Goal: Task Accomplishment & Management: Complete application form

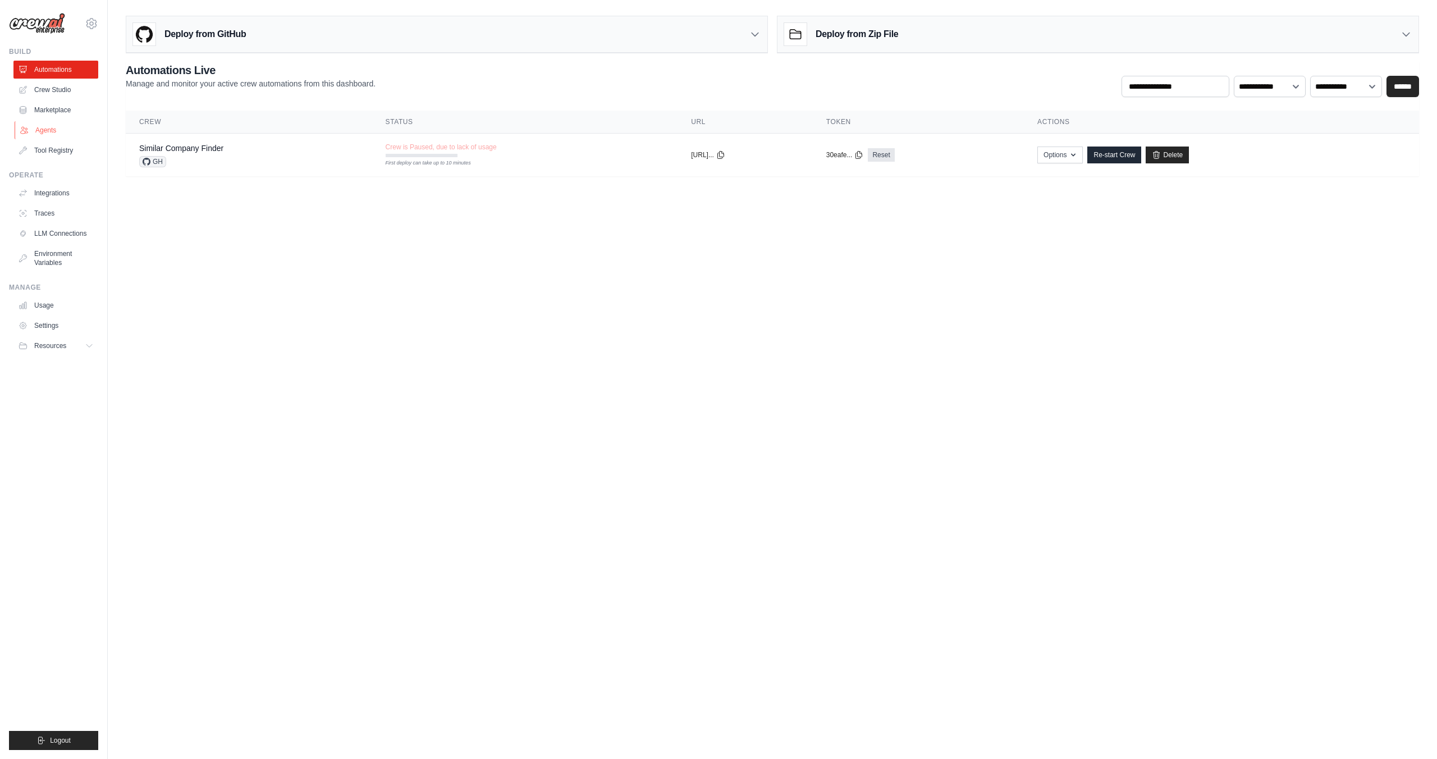
click at [50, 127] on link "Agents" at bounding box center [57, 130] width 85 height 18
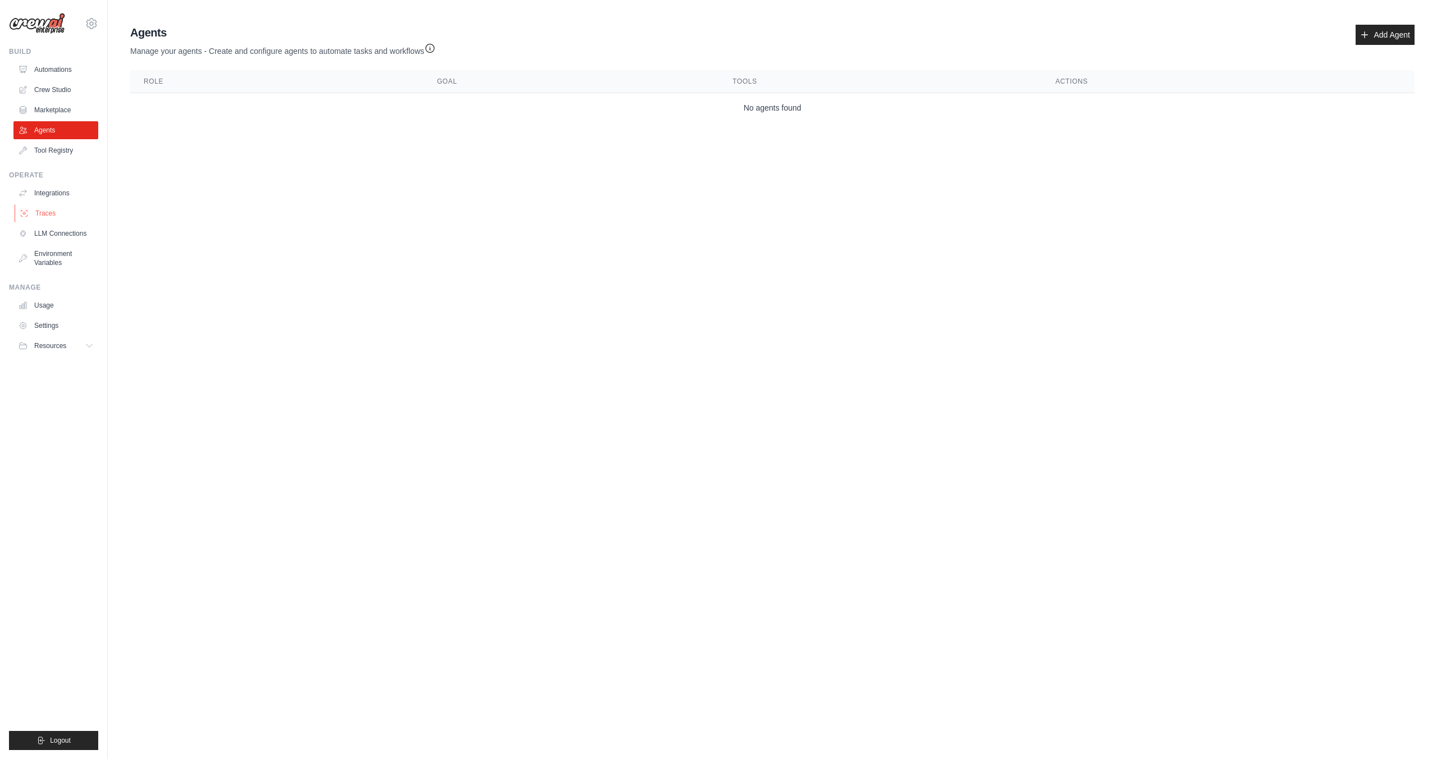
click at [43, 210] on link "Traces" at bounding box center [57, 213] width 85 height 18
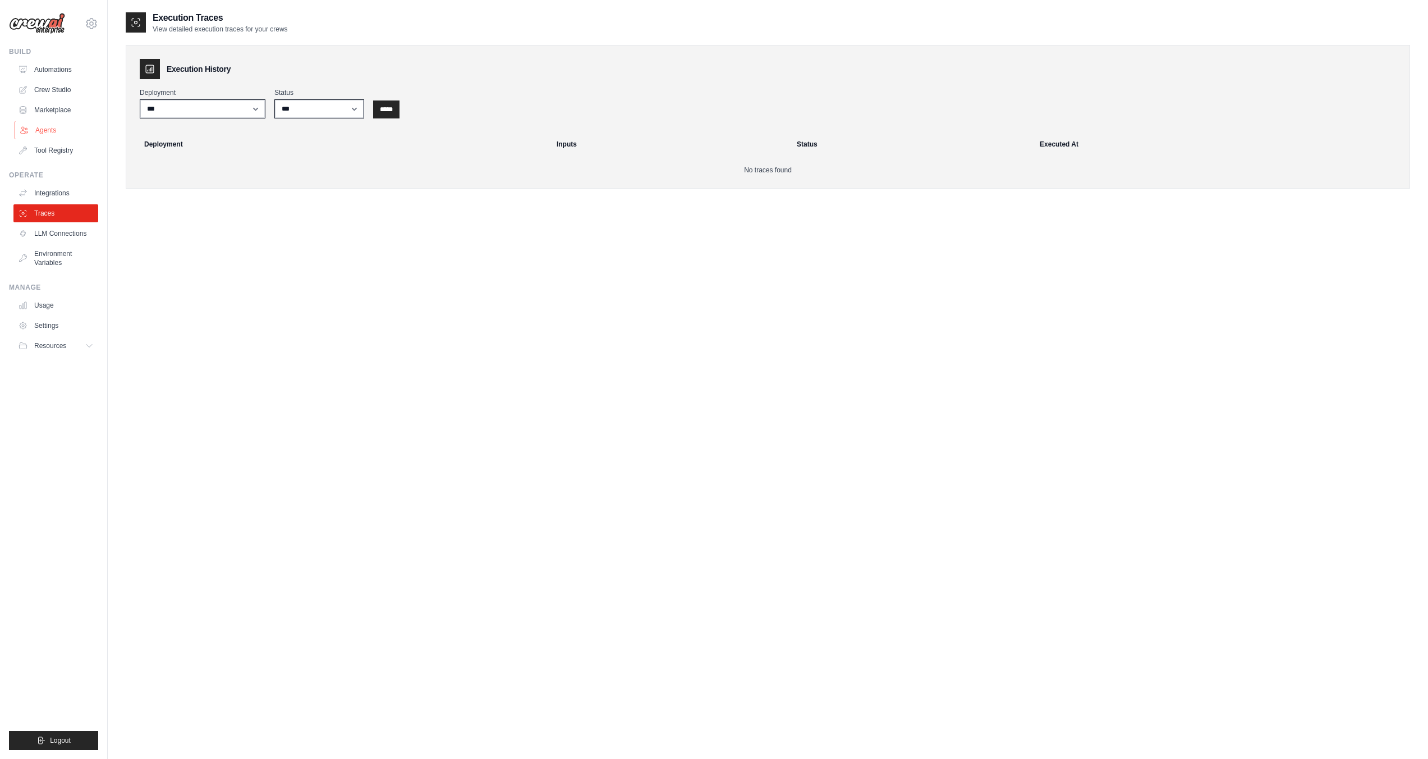
click at [51, 128] on link "Agents" at bounding box center [57, 130] width 85 height 18
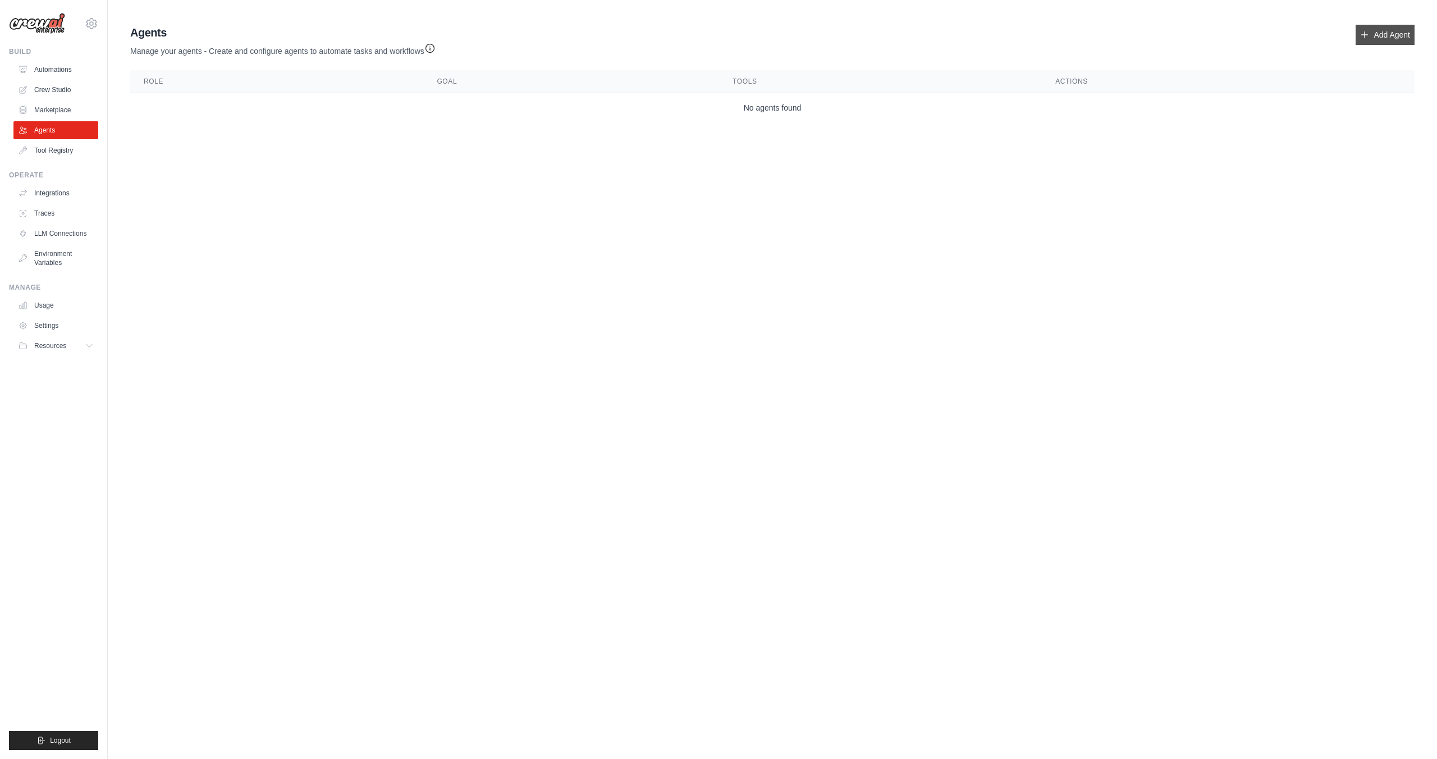
click at [1392, 38] on link "Add Agent" at bounding box center [1384, 35] width 59 height 20
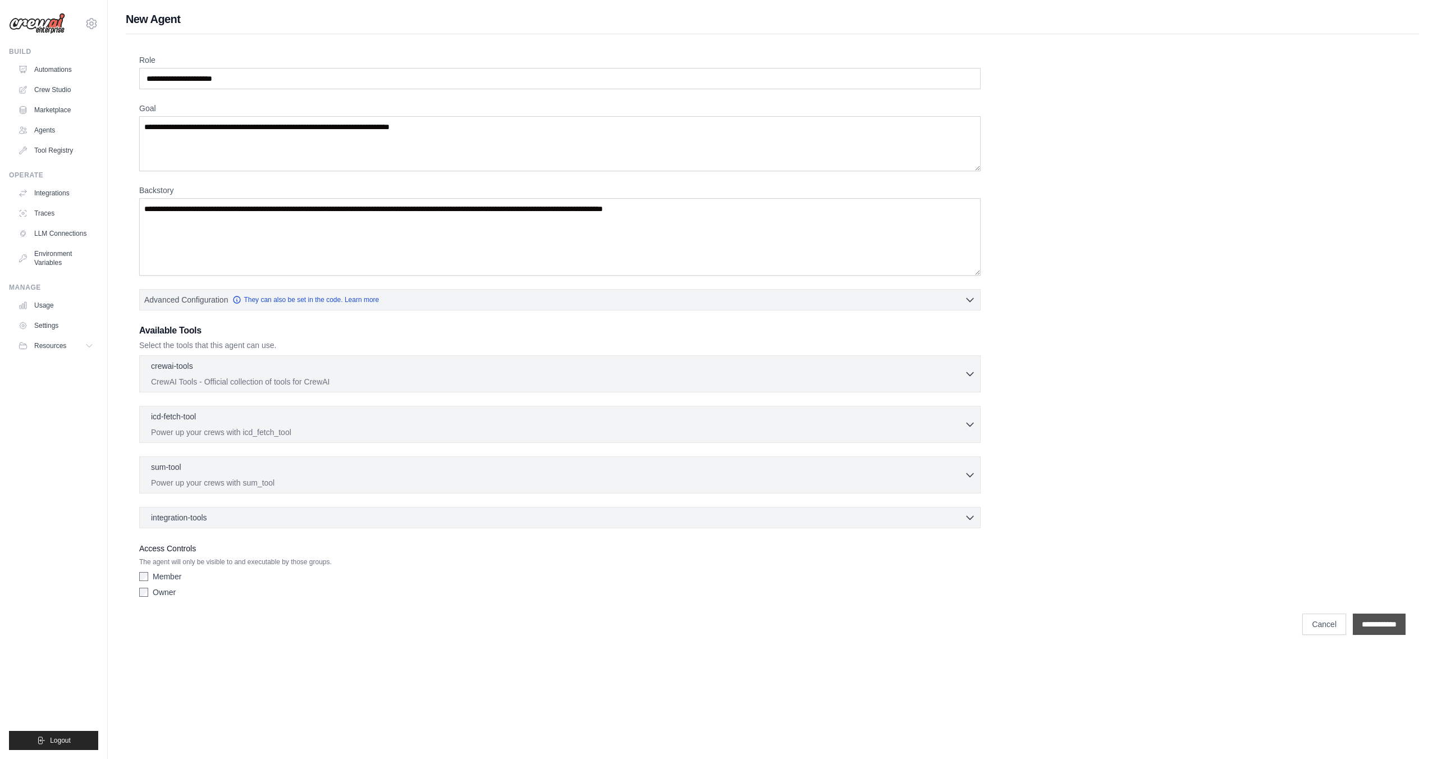
click at [1385, 629] on input "**********" at bounding box center [1379, 623] width 53 height 21
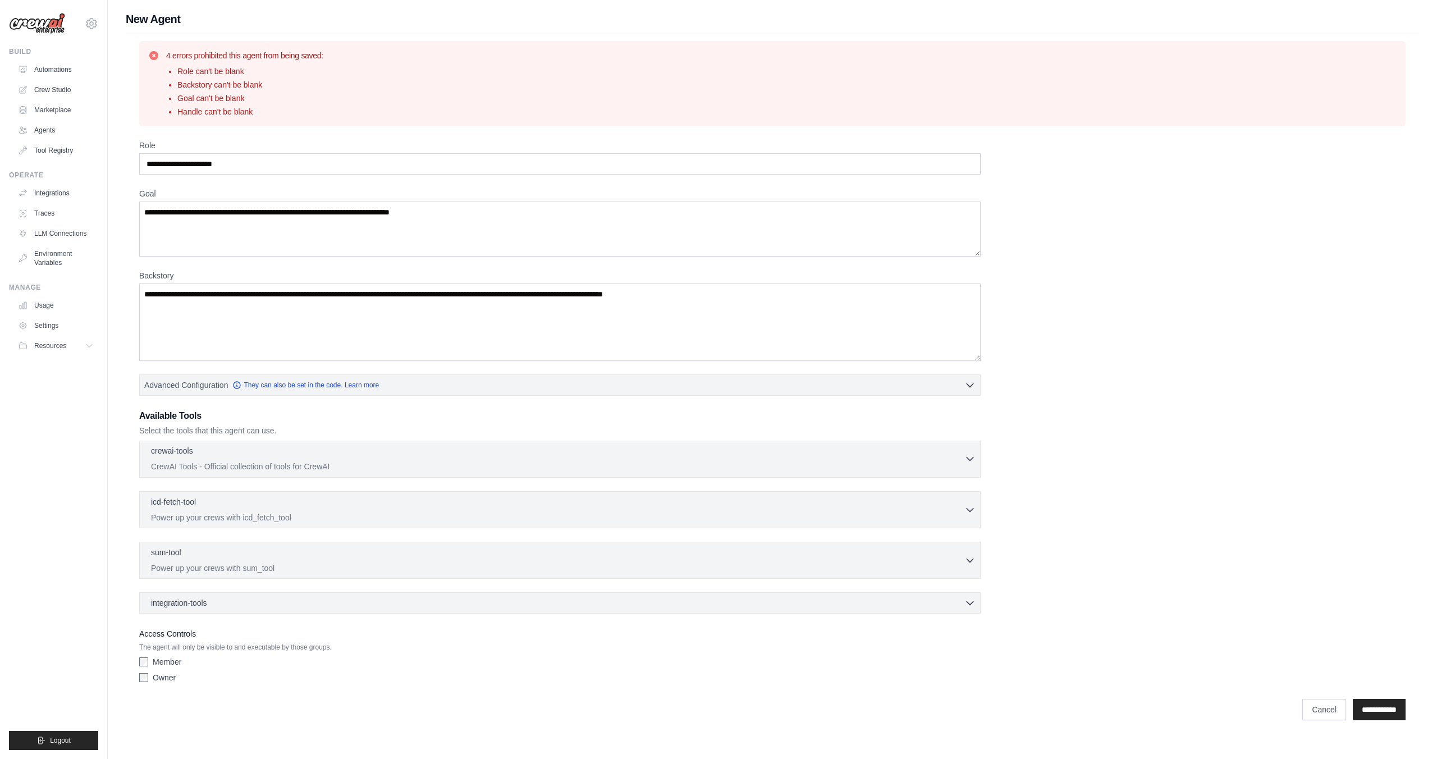
click at [970, 462] on icon "button" at bounding box center [969, 458] width 11 height 11
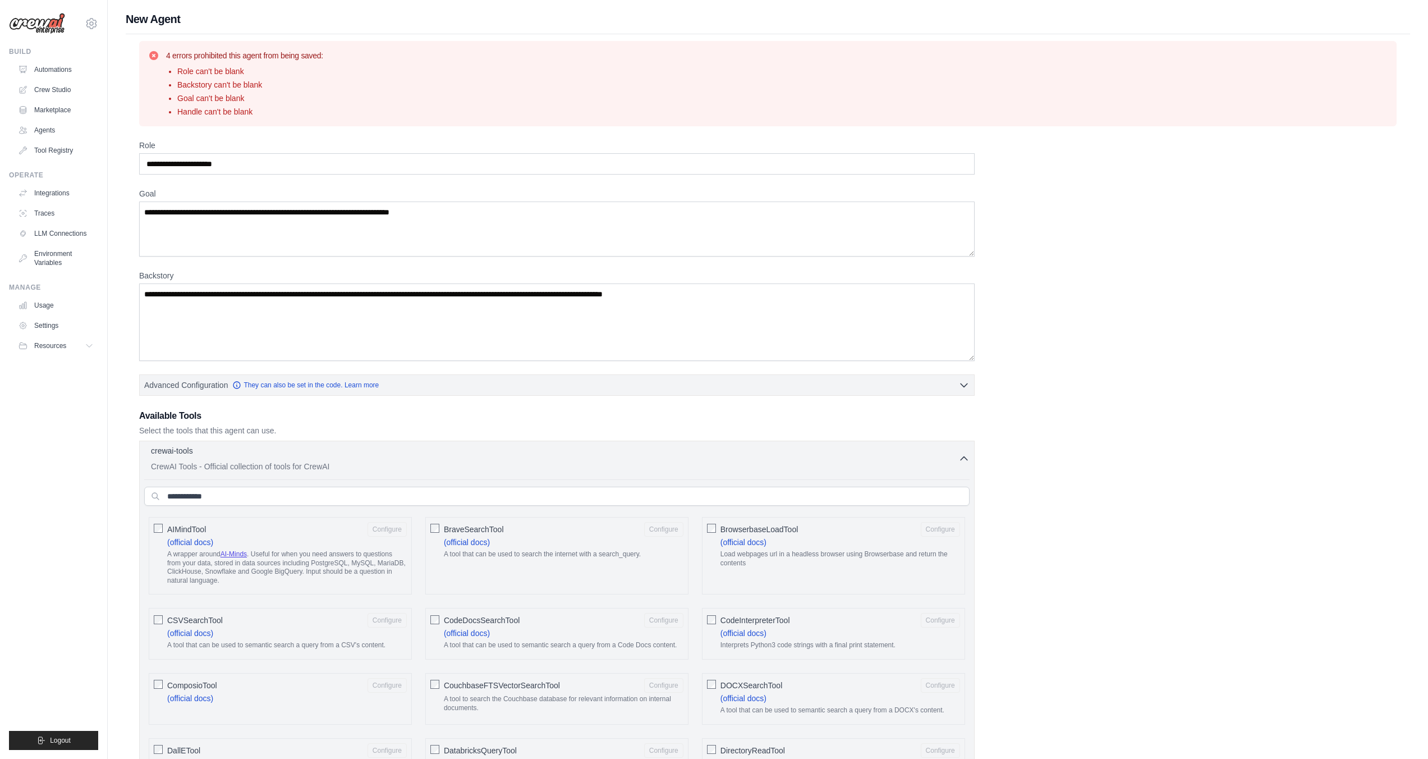
click at [966, 459] on icon "button" at bounding box center [964, 458] width 7 height 3
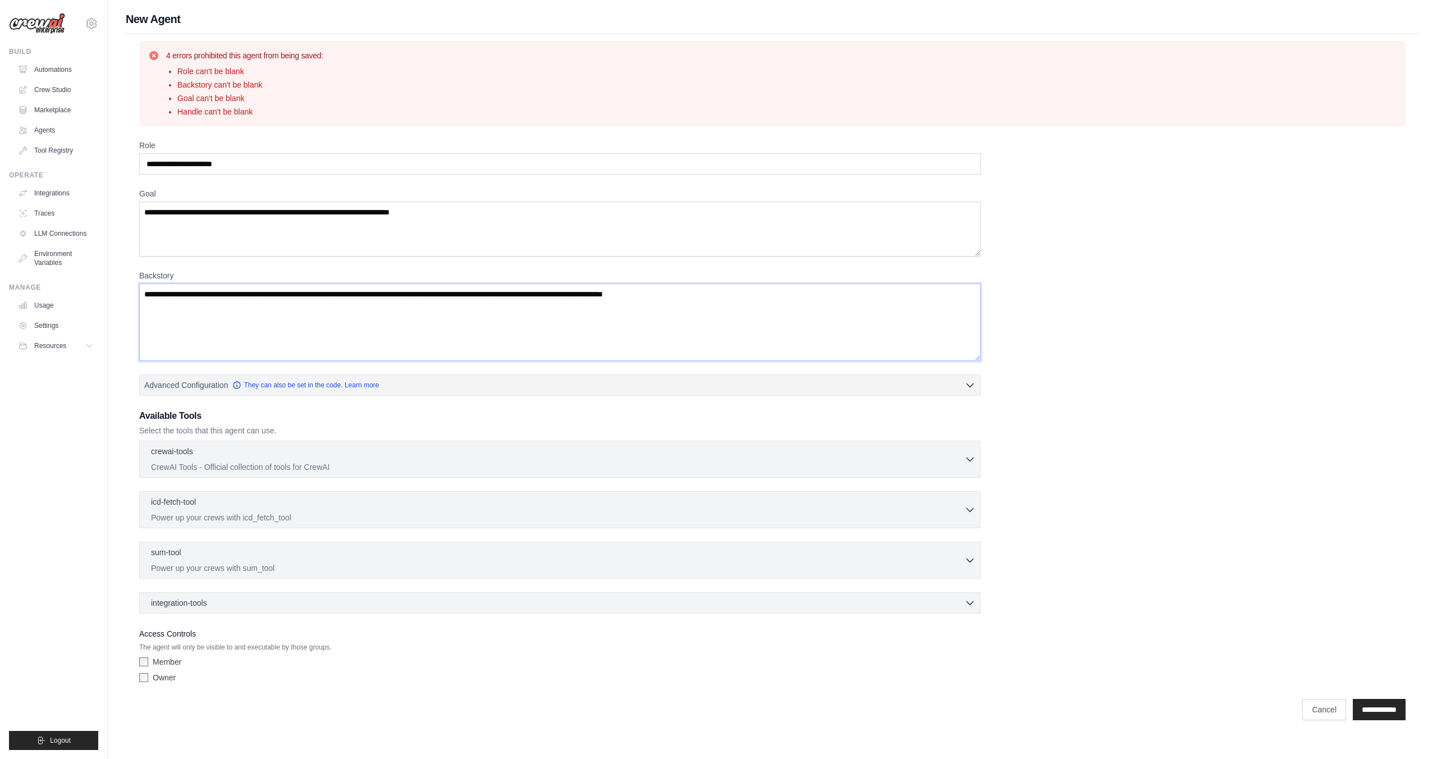
click at [714, 297] on textarea "Backstory" at bounding box center [559, 321] width 841 height 77
click at [224, 226] on textarea "Goal" at bounding box center [559, 228] width 841 height 55
click at [44, 209] on link "Traces" at bounding box center [57, 213] width 85 height 18
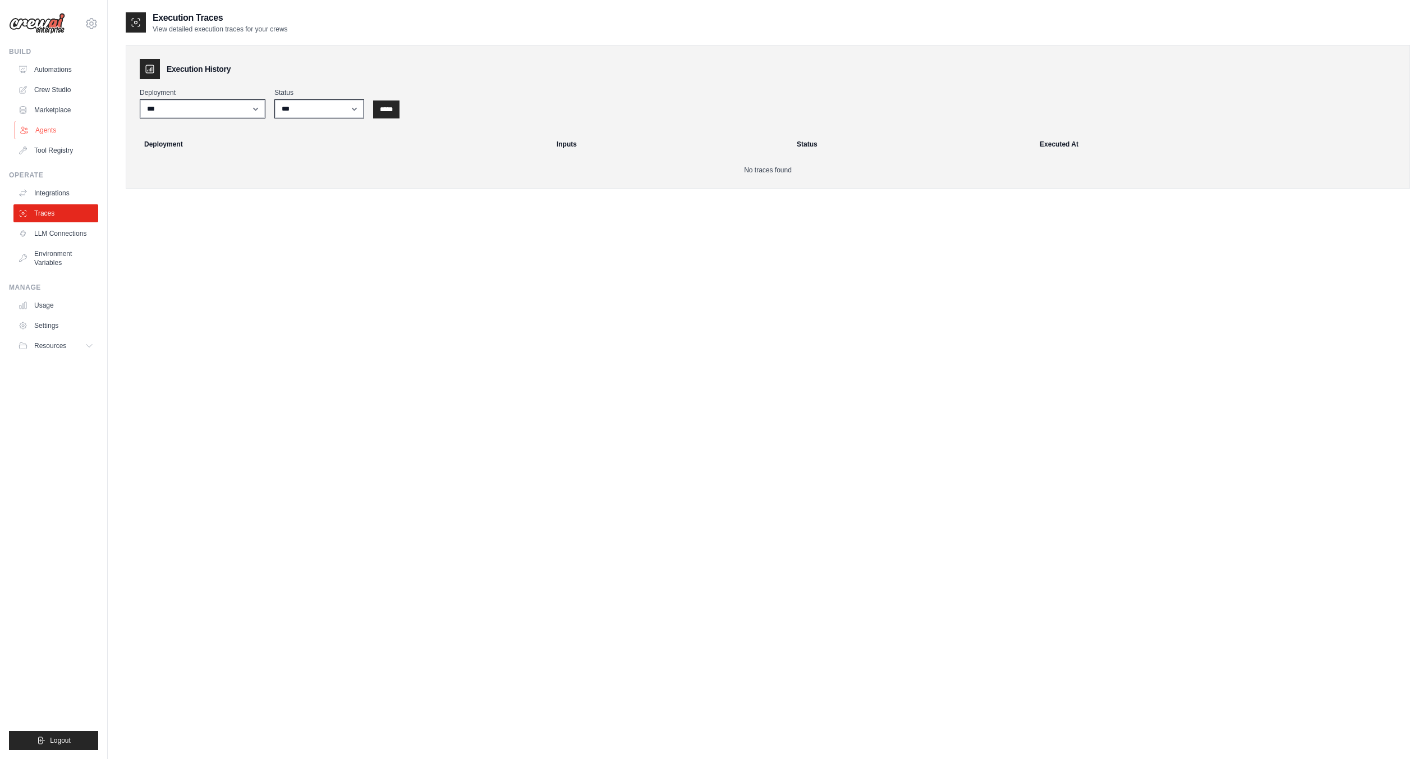
click at [47, 131] on link "Agents" at bounding box center [57, 130] width 85 height 18
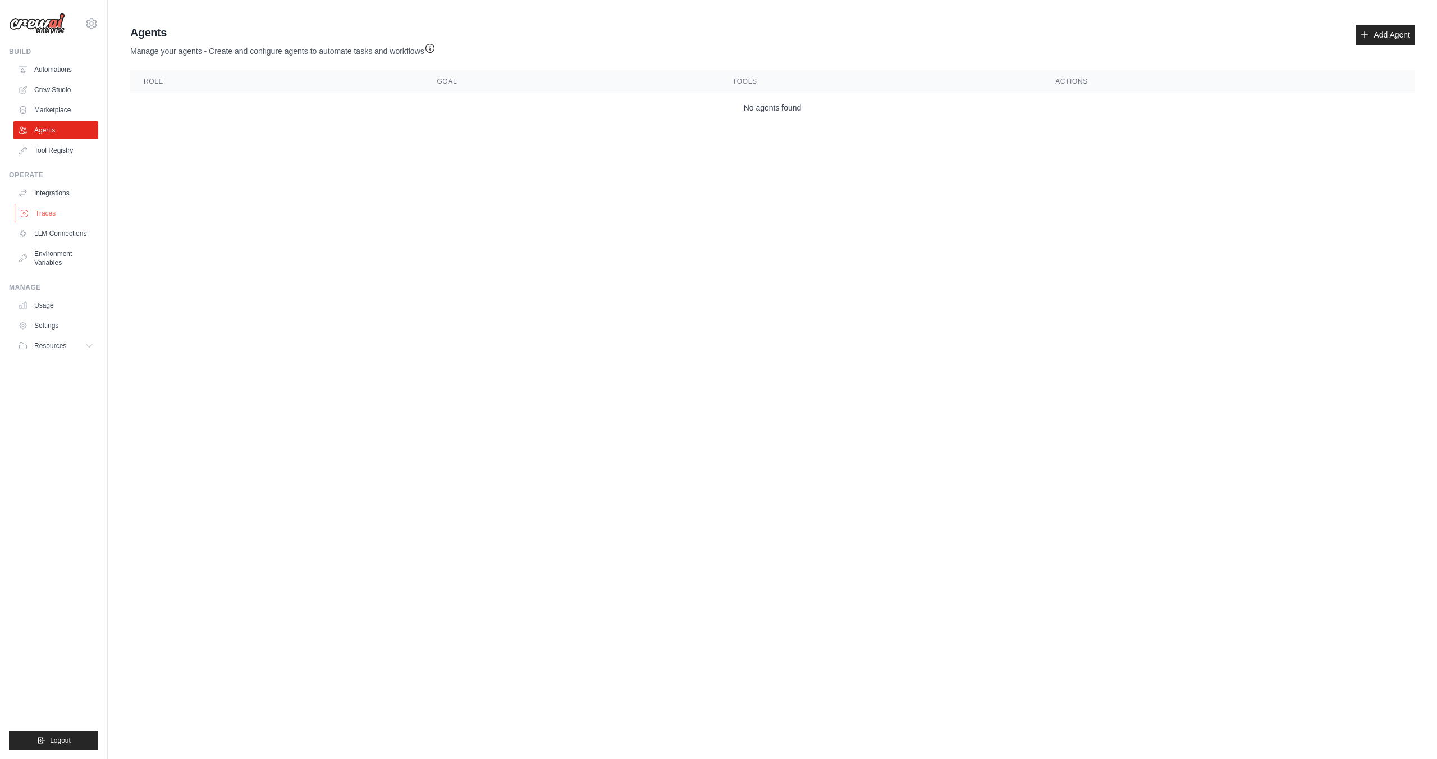
click at [52, 213] on link "Traces" at bounding box center [57, 213] width 85 height 18
